Goal: Find specific page/section: Find specific page/section

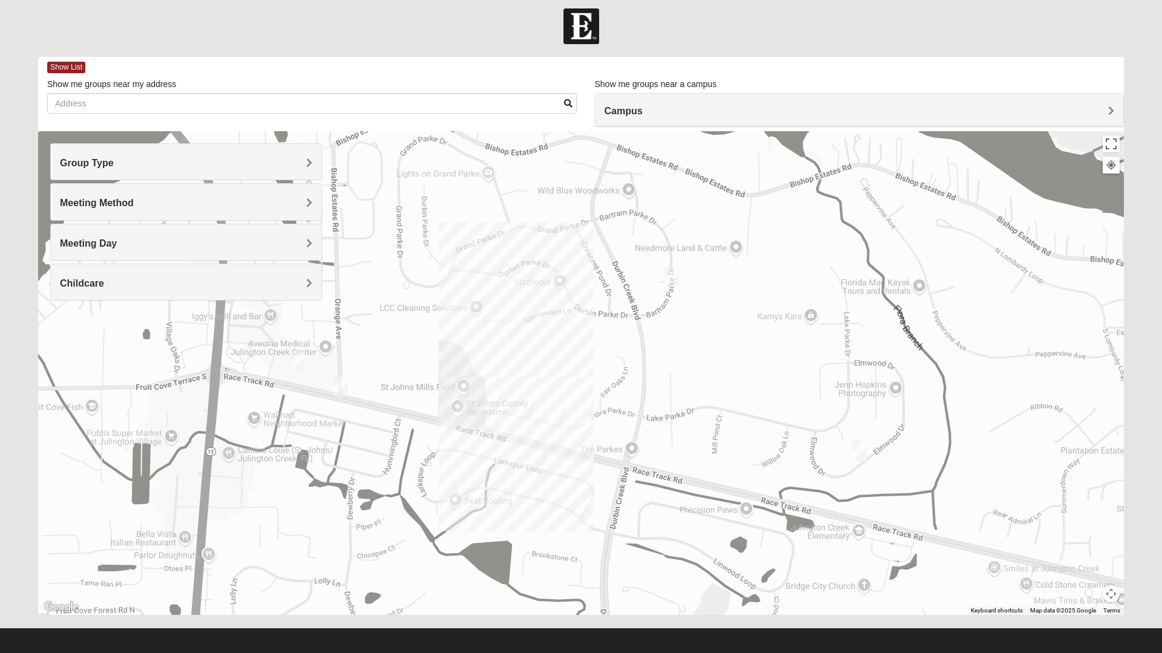
scroll to position [7, 0]
click at [859, 452] on img "Mixed Knowles 32259" at bounding box center [859, 451] width 24 height 30
click at [967, 375] on button "Close" at bounding box center [953, 381] width 29 height 29
click at [65, 67] on span "Show List" at bounding box center [66, 67] width 38 height 11
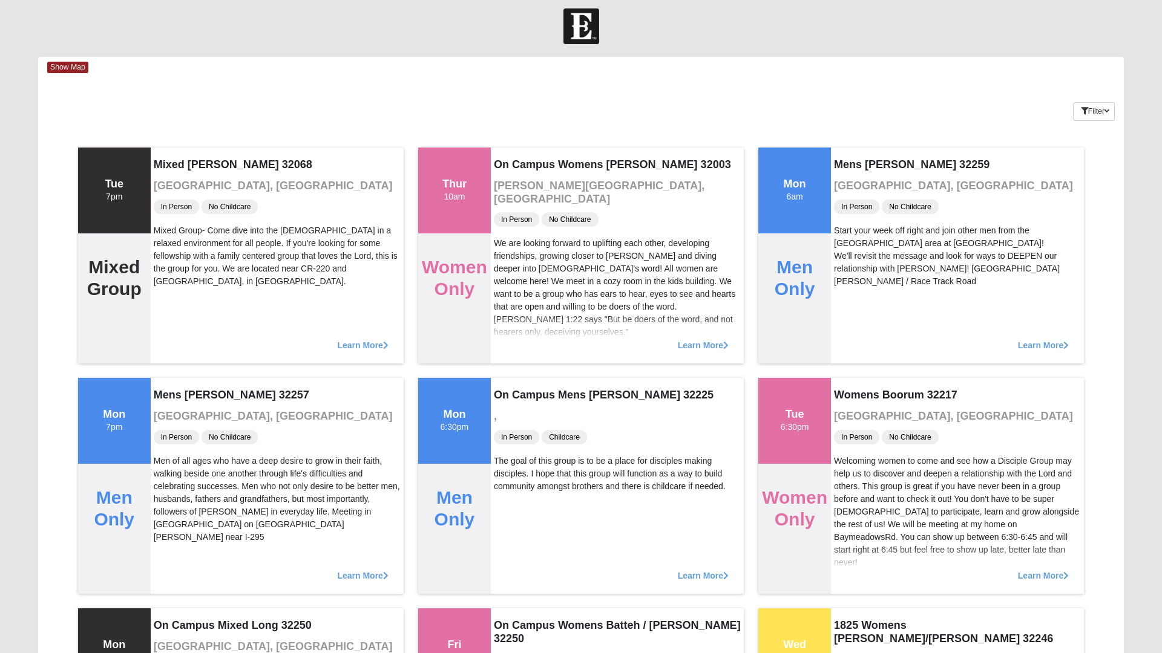
click at [79, 72] on span "Show Map" at bounding box center [67, 67] width 41 height 11
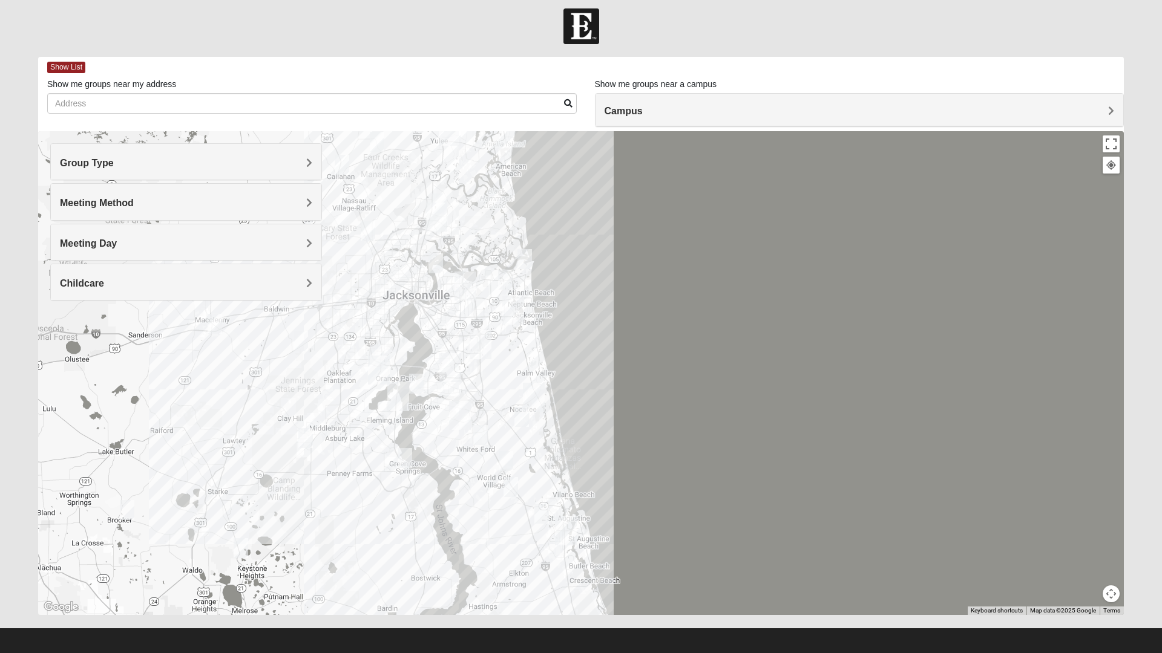
click at [555, 519] on img "St. Augustine (Coming Soon)" at bounding box center [565, 531] width 31 height 39
click at [532, 384] on img "Ponte Vedra" at bounding box center [533, 397] width 31 height 39
click at [446, 420] on img "St. Johns" at bounding box center [459, 415] width 31 height 39
click at [480, 335] on img "Baymeadows" at bounding box center [480, 344] width 31 height 39
click at [460, 595] on div "Baymeadows [STREET_ADDRESS][PERSON_NAME]" at bounding box center [580, 373] width 1085 height 484
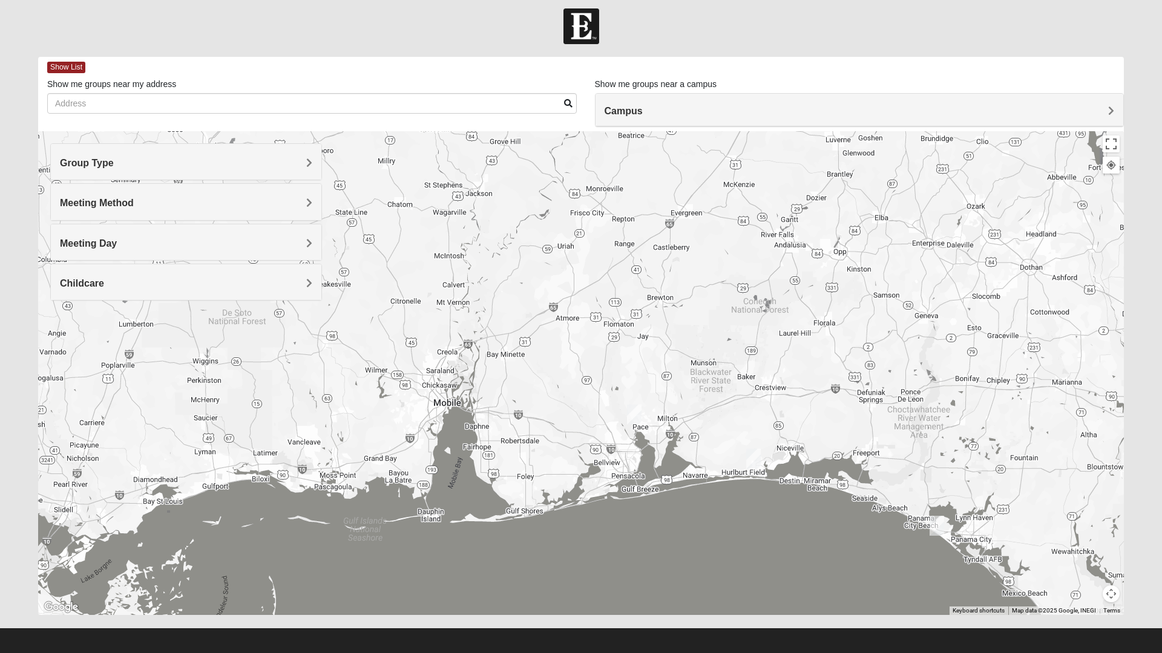
click at [0, 589] on form "Log In Find A Group Error Show List Loading Groups" at bounding box center [581, 333] width 1162 height 651
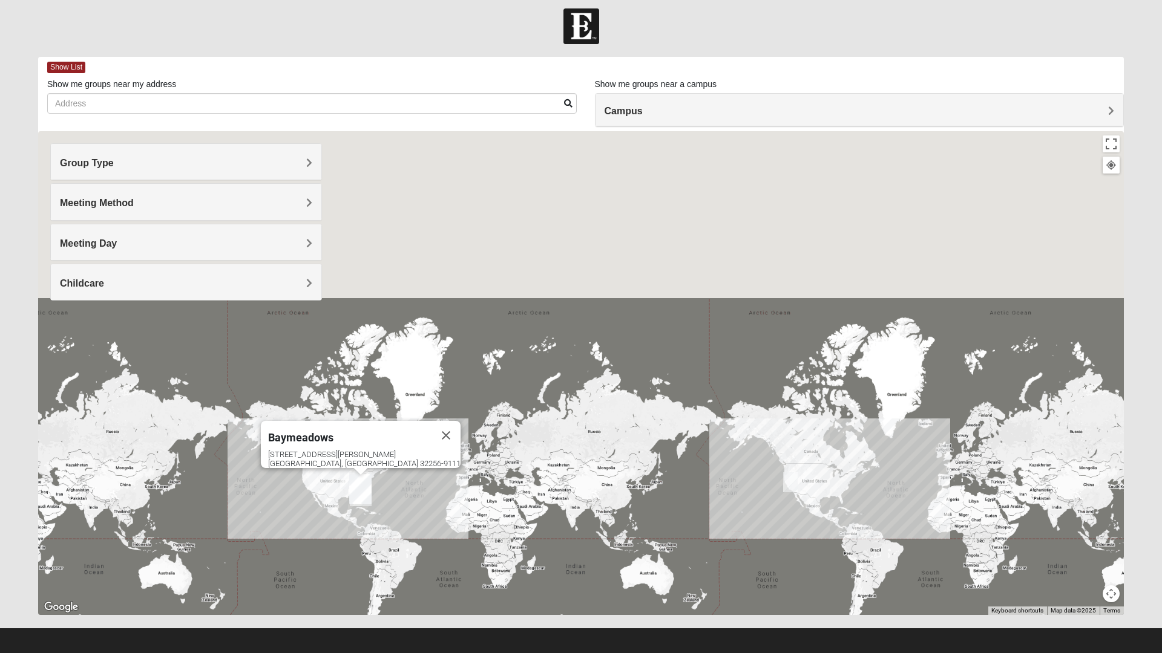
click at [905, 463] on div "Baymeadows [STREET_ADDRESS][PERSON_NAME]" at bounding box center [580, 373] width 1085 height 484
